Goal: Use online tool/utility: Utilize a website feature to perform a specific function

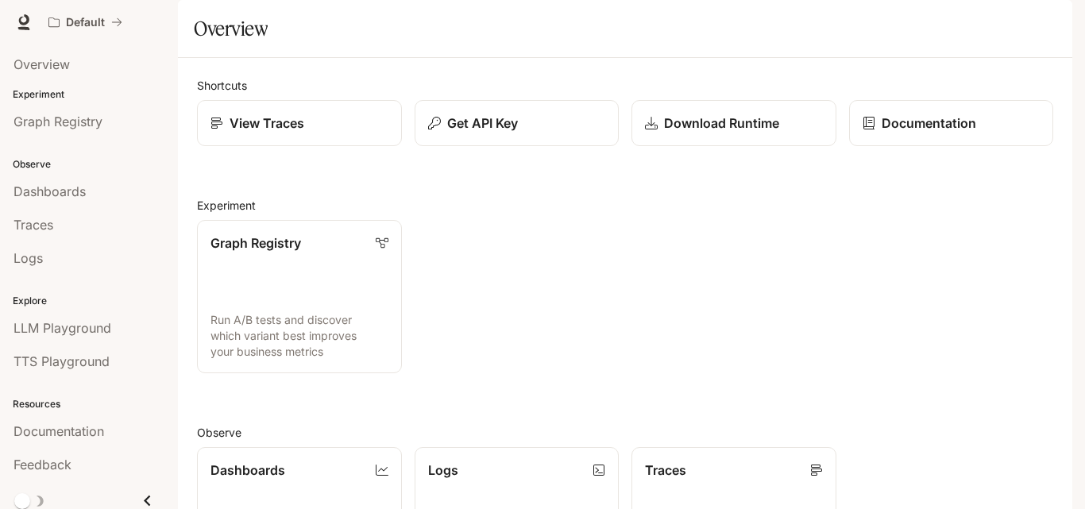
click at [577, 326] on div "Graph Registry Run A/B tests and discover which variant best improves your busi…" at bounding box center [618, 290] width 869 height 166
click at [119, 324] on div "LLM Playground" at bounding box center [89, 328] width 151 height 19
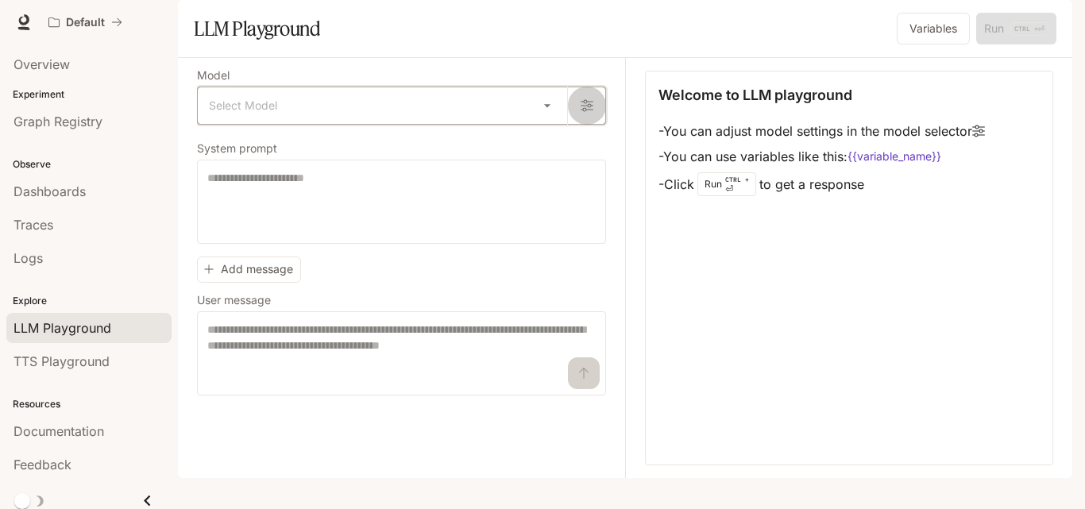
click at [577, 125] on button "button" at bounding box center [586, 106] width 38 height 38
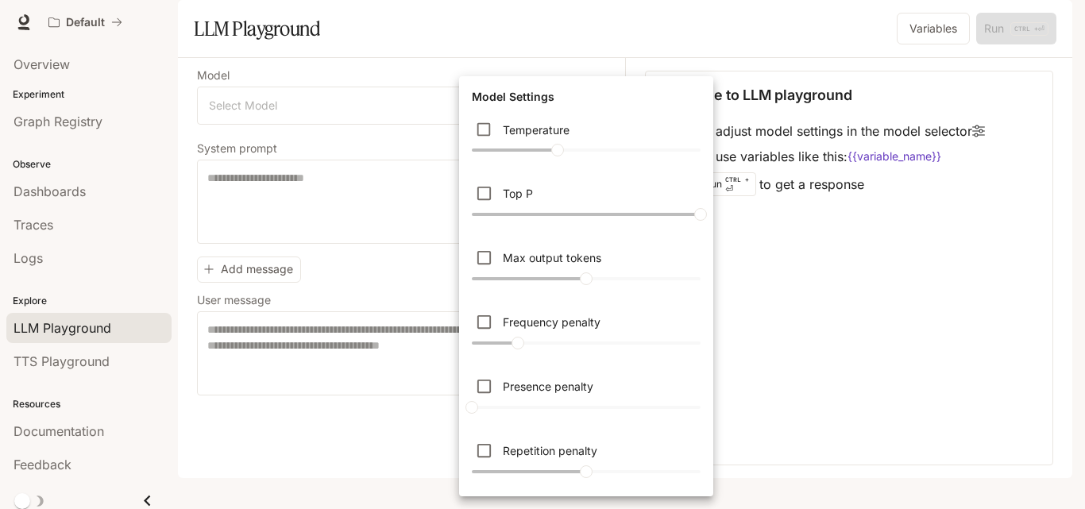
click at [415, 187] on div at bounding box center [542, 254] width 1085 height 509
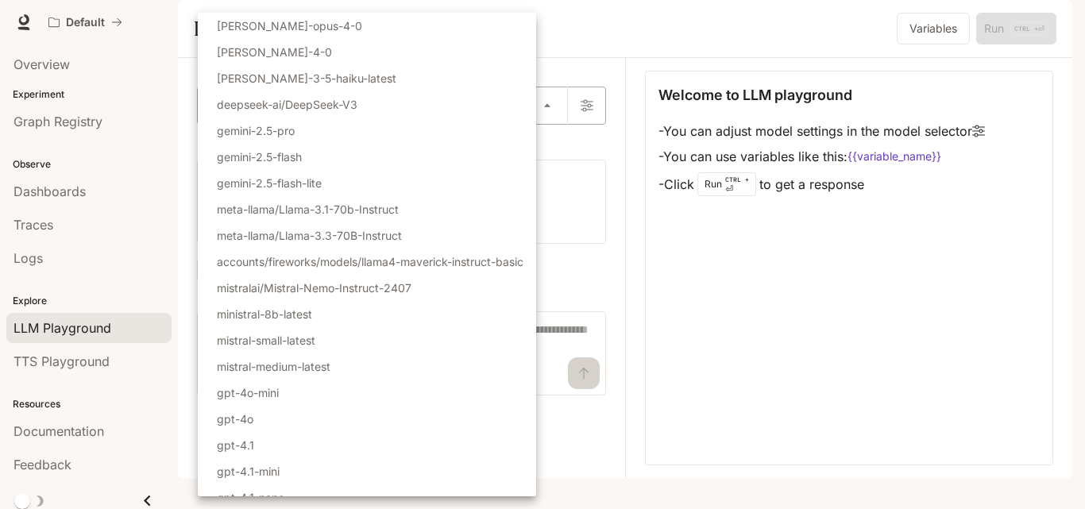
click at [549, 149] on body "Skip to main content Default Documentation Documentation Portal Overview Experi…" at bounding box center [542, 254] width 1085 height 509
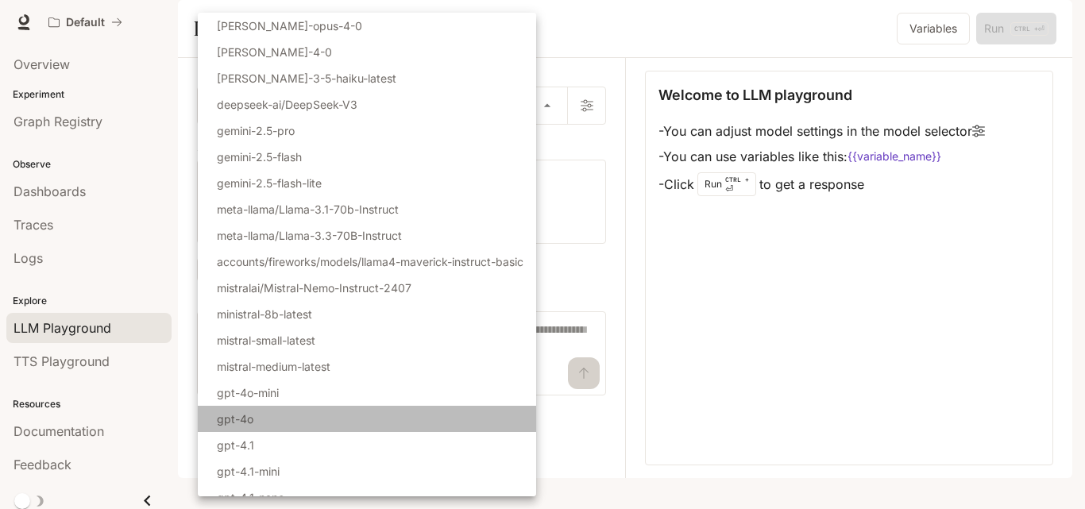
click at [266, 424] on li "gpt-4o" at bounding box center [367, 419] width 338 height 26
type input "******"
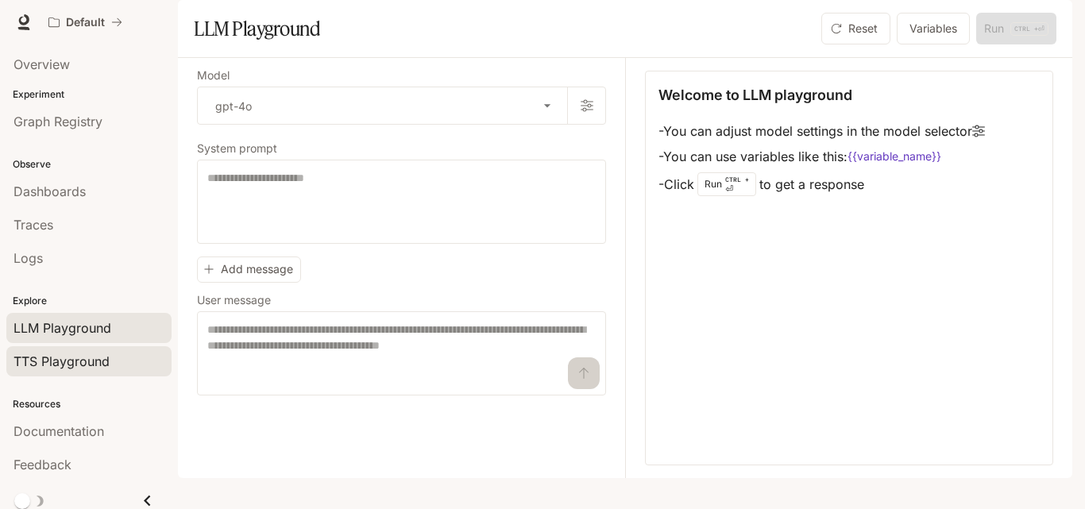
click at [87, 351] on link "TTS Playground" at bounding box center [88, 361] width 165 height 30
